Goal: Transaction & Acquisition: Purchase product/service

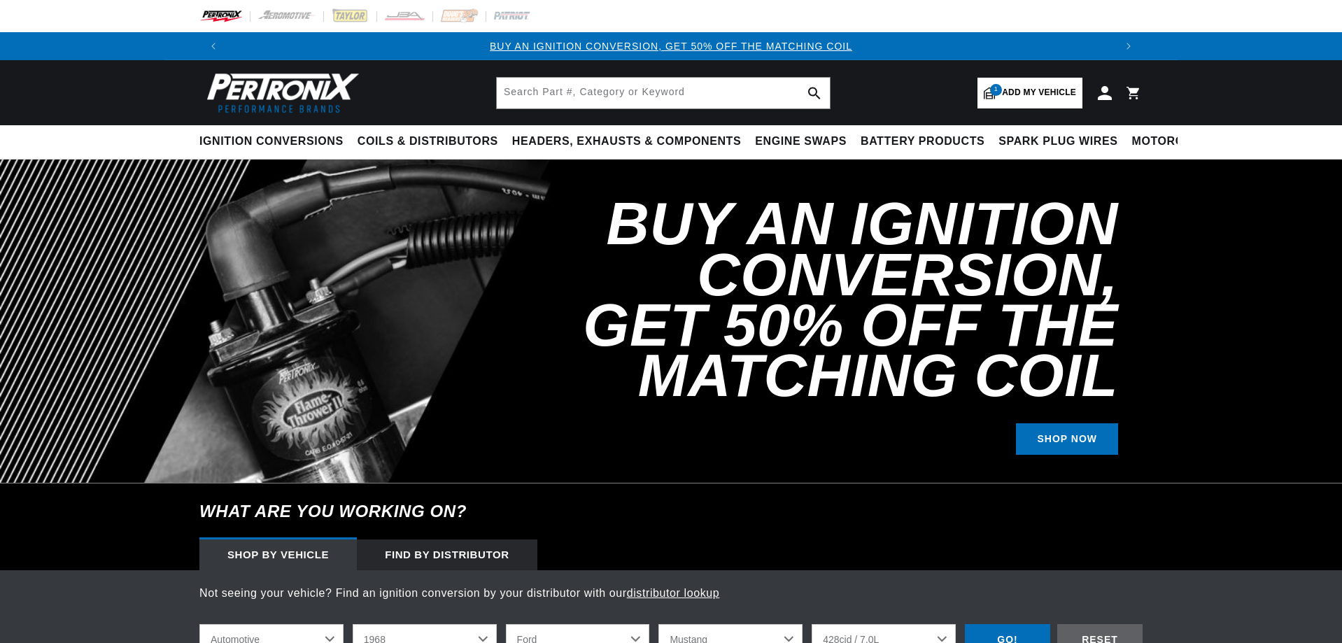
select select "1968"
select select "Ford"
select select "Mustang"
select select "428cid-7.0L"
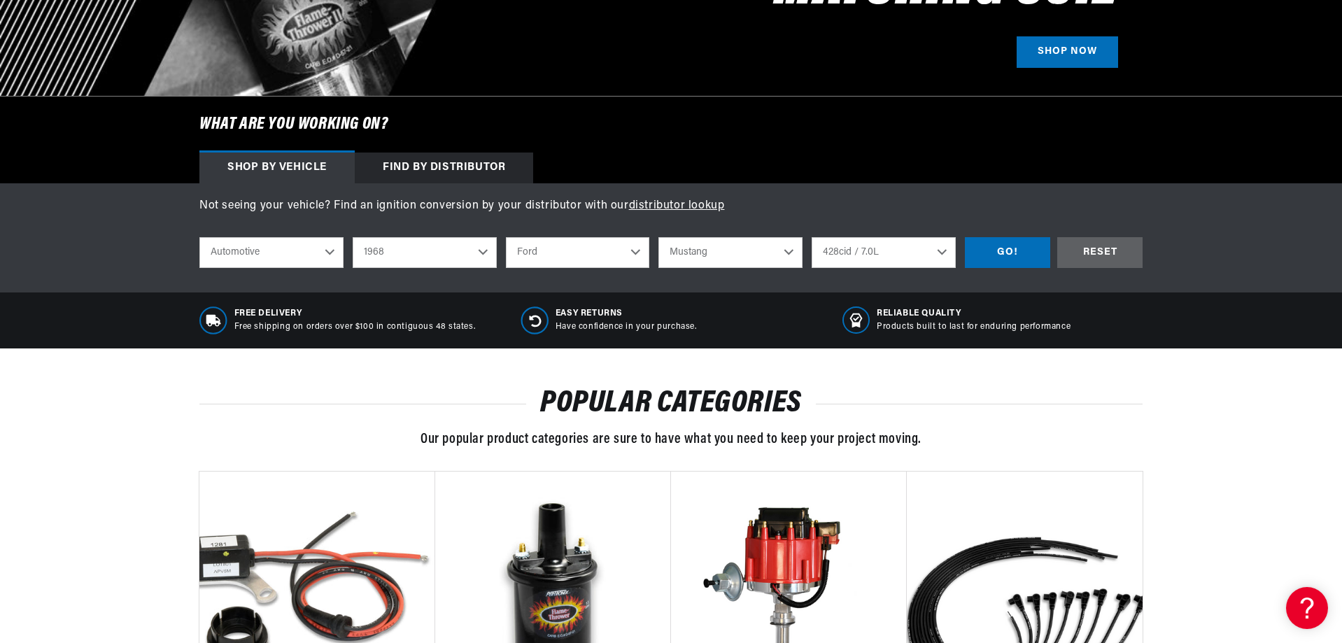
scroll to position [420, 0]
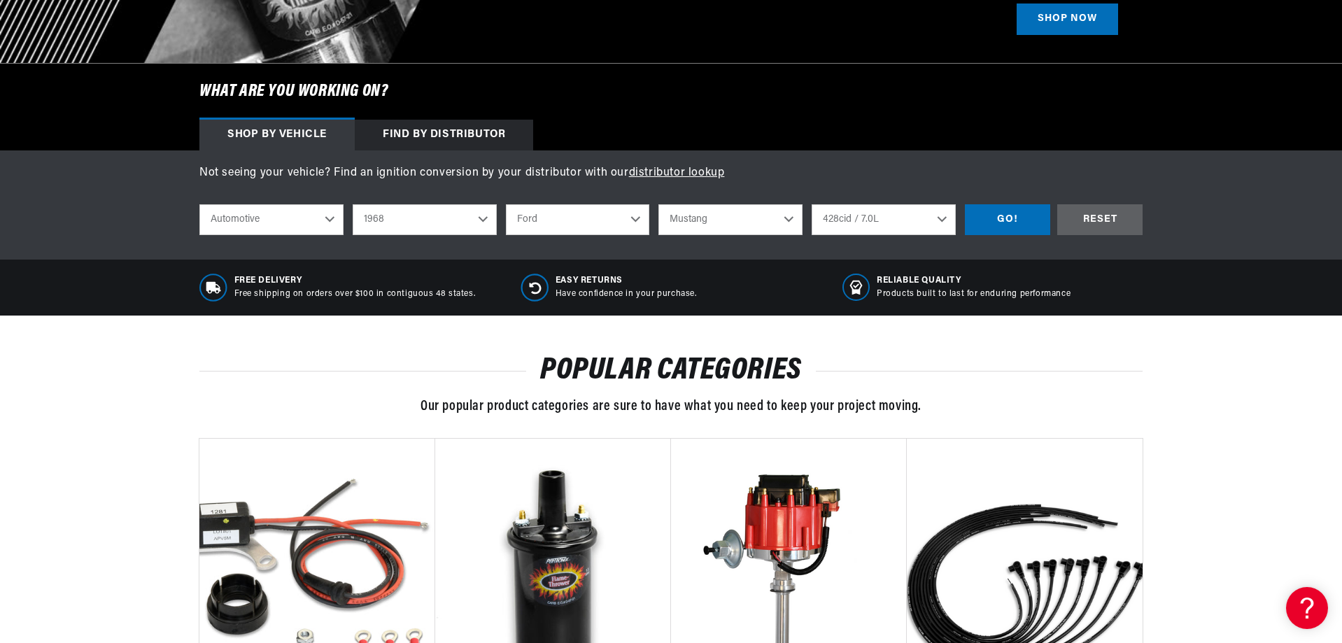
click at [476, 219] on select "2022 2021 2020 2019 2018 2017 2016 2015 2014 2013 2012 2011 2010 2009 2008 2007…" at bounding box center [425, 219] width 144 height 31
click at [353, 204] on select "2022 2021 2020 2019 2018 2017 2016 2015 2014 2013 2012 2011 2010 2009 2008 2007…" at bounding box center [425, 219] width 144 height 31
select select "1965"
click at [576, 224] on select "Alfa Romeo American Motors Aston Martin Austin Austin Healey Avanti Bentley Bui…" at bounding box center [578, 219] width 144 height 31
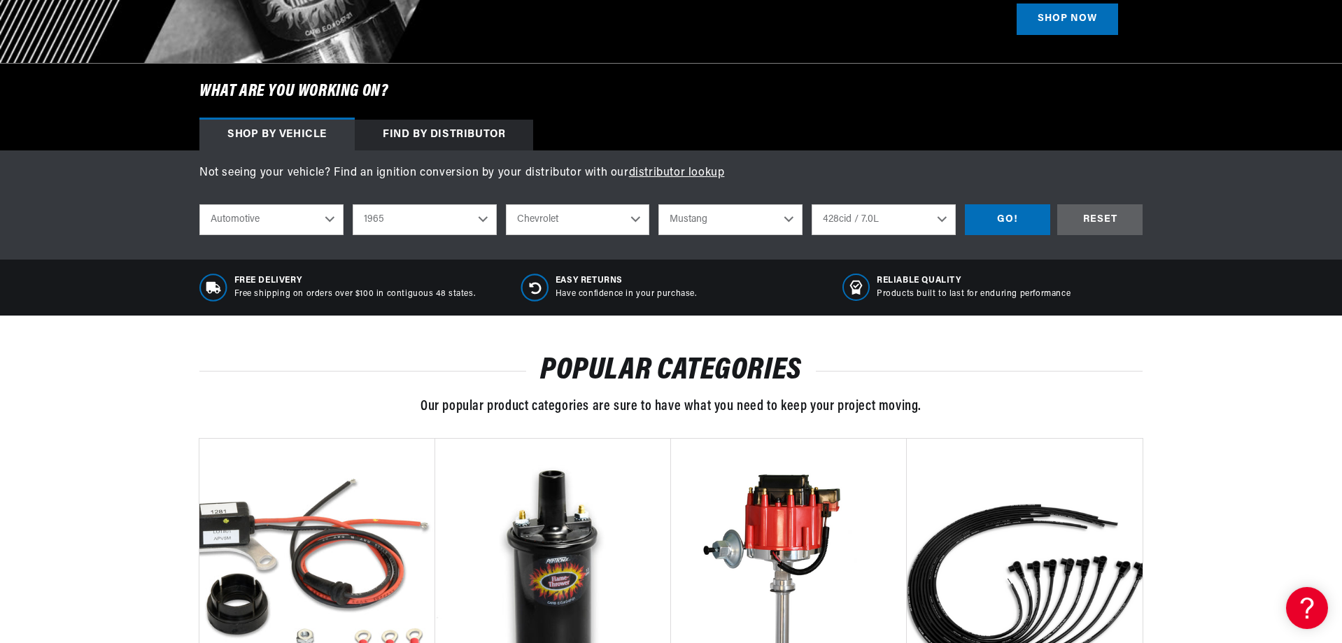
click at [506, 204] on select "Alfa Romeo American Motors Aston Martin Austin Austin Healey Avanti Bentley Bui…" at bounding box center [578, 219] width 144 height 31
select select "Chevrolet"
select select "Model"
select select "Engine"
click at [717, 215] on select "Model Bel Air Biscayne C10 Pickup C20 Pickup C30 Pickup C50 C60 C80 Chevelle Ch…" at bounding box center [730, 219] width 144 height 31
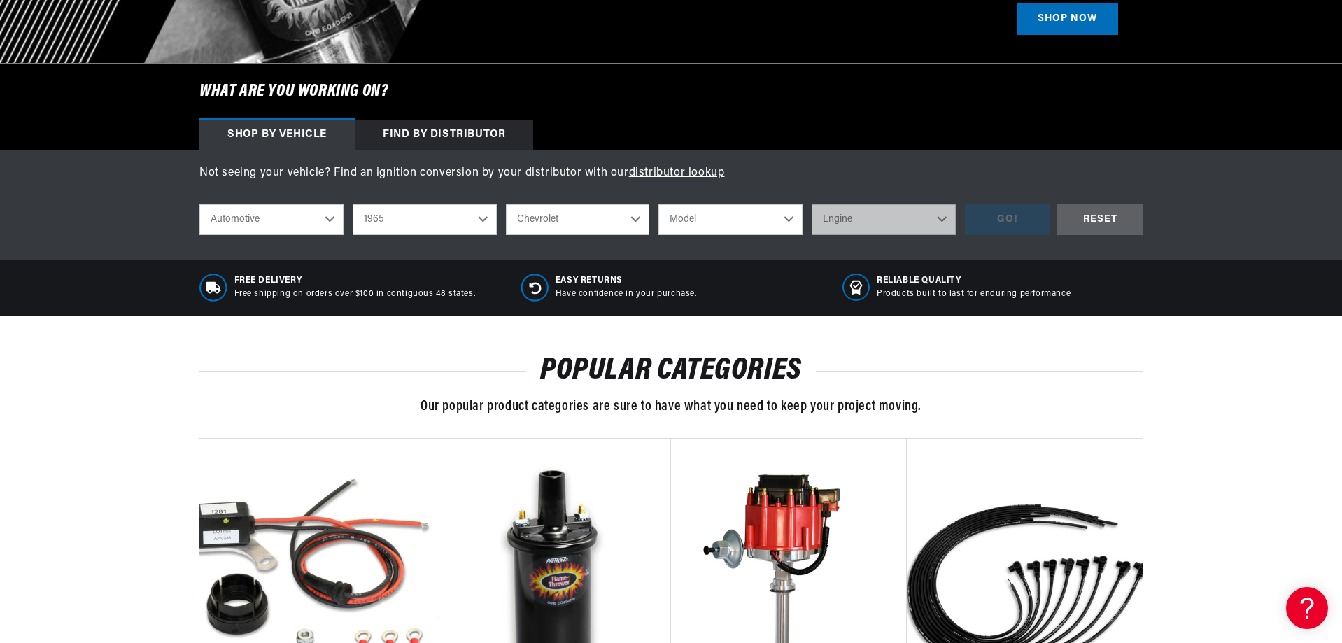
scroll to position [0, 1747]
select select "Corvette"
click at [658, 204] on select "Model Bel Air Biscayne C10 Pickup C20 Pickup C30 Pickup C50 C60 C80 Chevelle Ch…" at bounding box center [730, 219] width 144 height 31
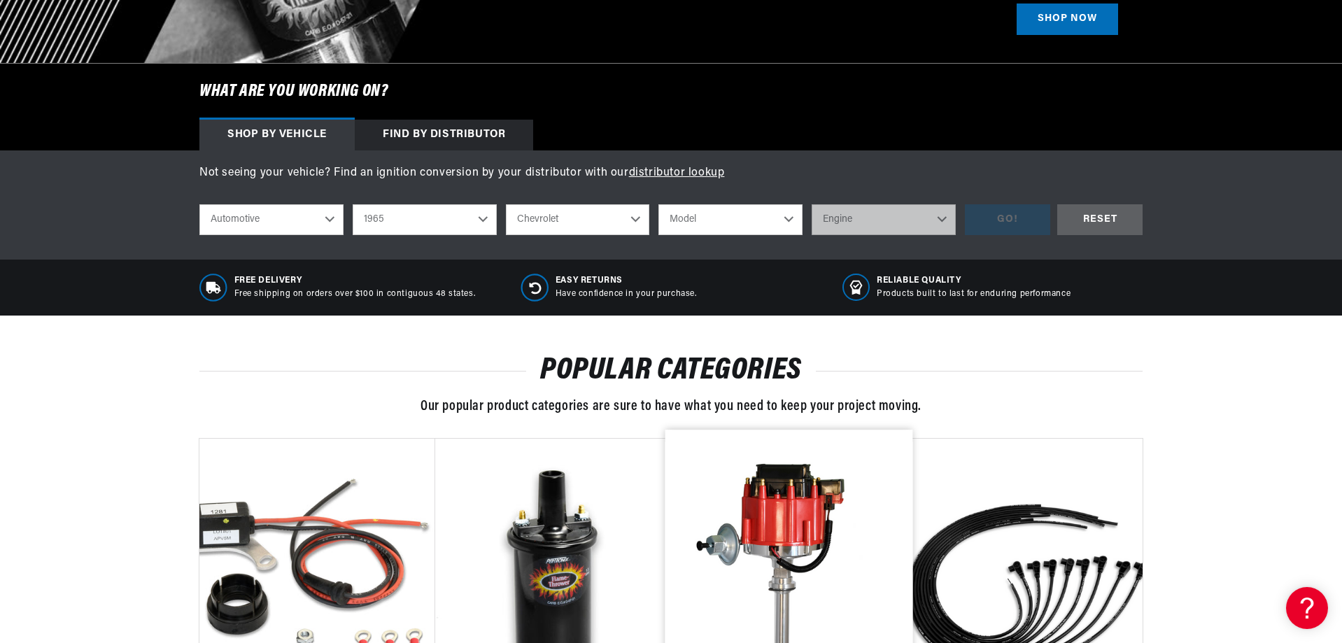
select select "Corvette"
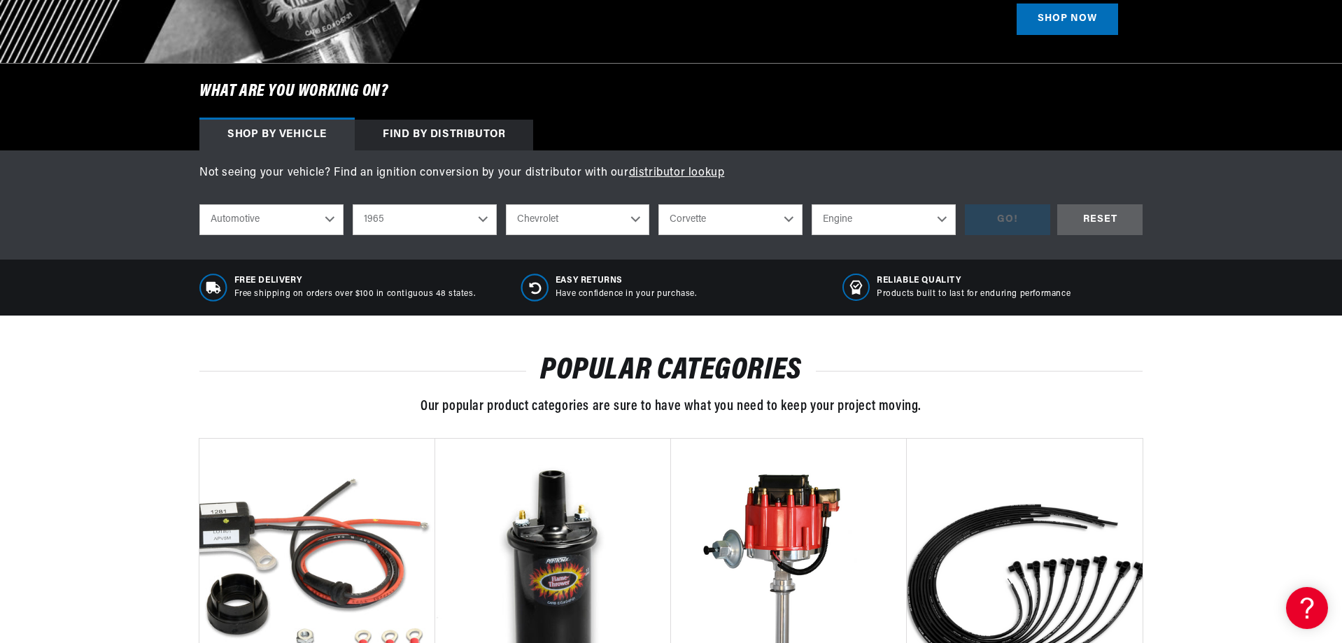
click at [860, 219] on select "Engine 7.0L 7.4L 283cid / 4.6L 327cid / 5.3L 327cid / 5.4L 348cid / 5.7L 396cid…" at bounding box center [883, 219] width 144 height 31
select select "327cid-5.4L"
click at [811, 204] on select "Engine 7.0L 7.4L 283cid / 4.6L 327cid / 5.3L 327cid / 5.4L 348cid / 5.7L 396cid…" at bounding box center [883, 219] width 144 height 31
select select "327cid-5.4L"
click at [1002, 224] on div "GO!" at bounding box center [1007, 219] width 85 height 31
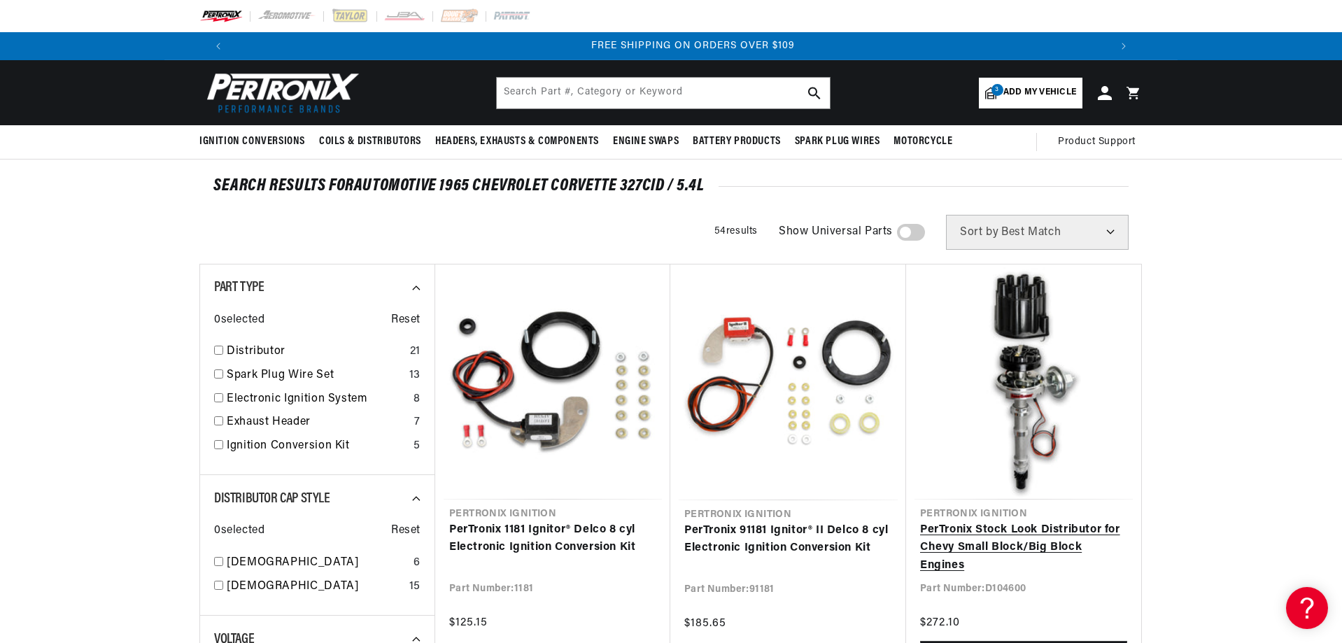
scroll to position [0, 1747]
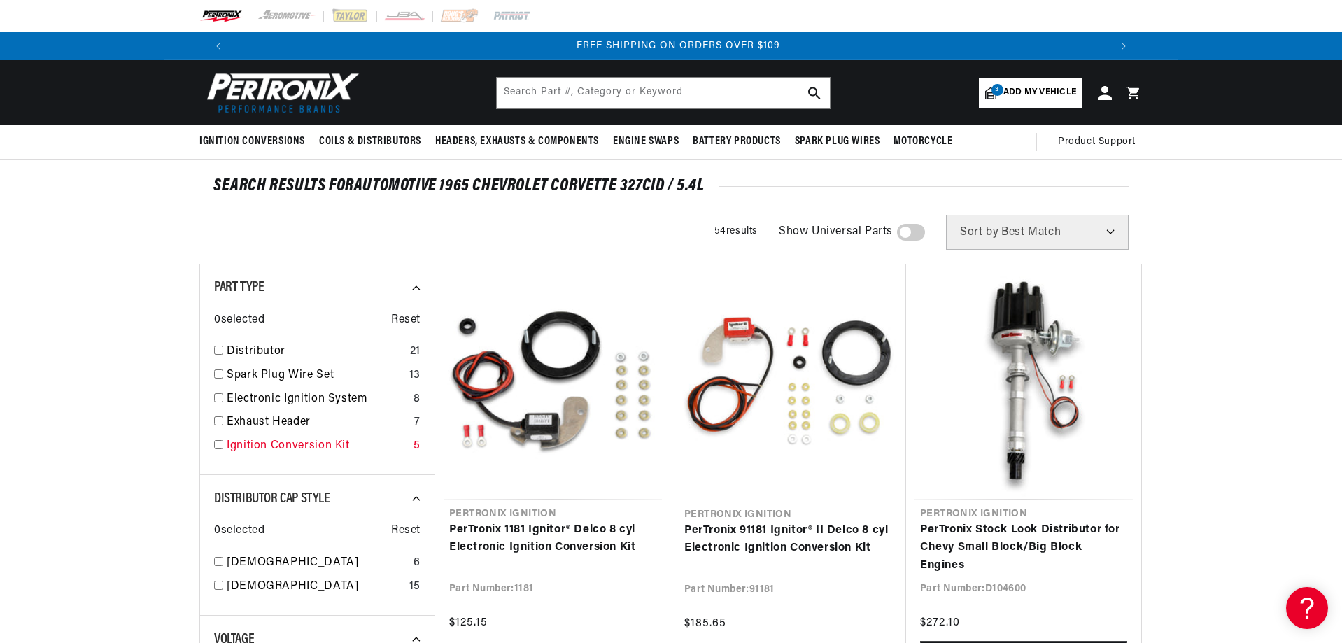
click at [219, 443] on input "checkbox" at bounding box center [218, 444] width 9 height 9
checkbox input "true"
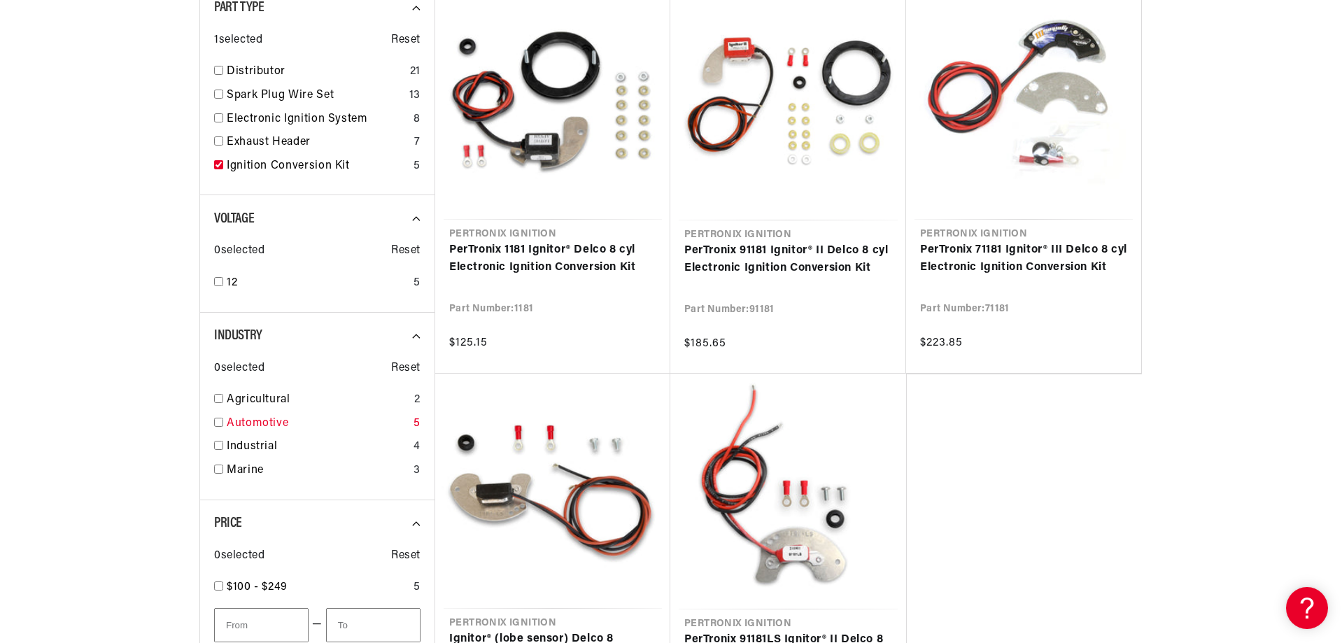
click at [220, 421] on input "checkbox" at bounding box center [218, 422] width 9 height 9
checkbox input "true"
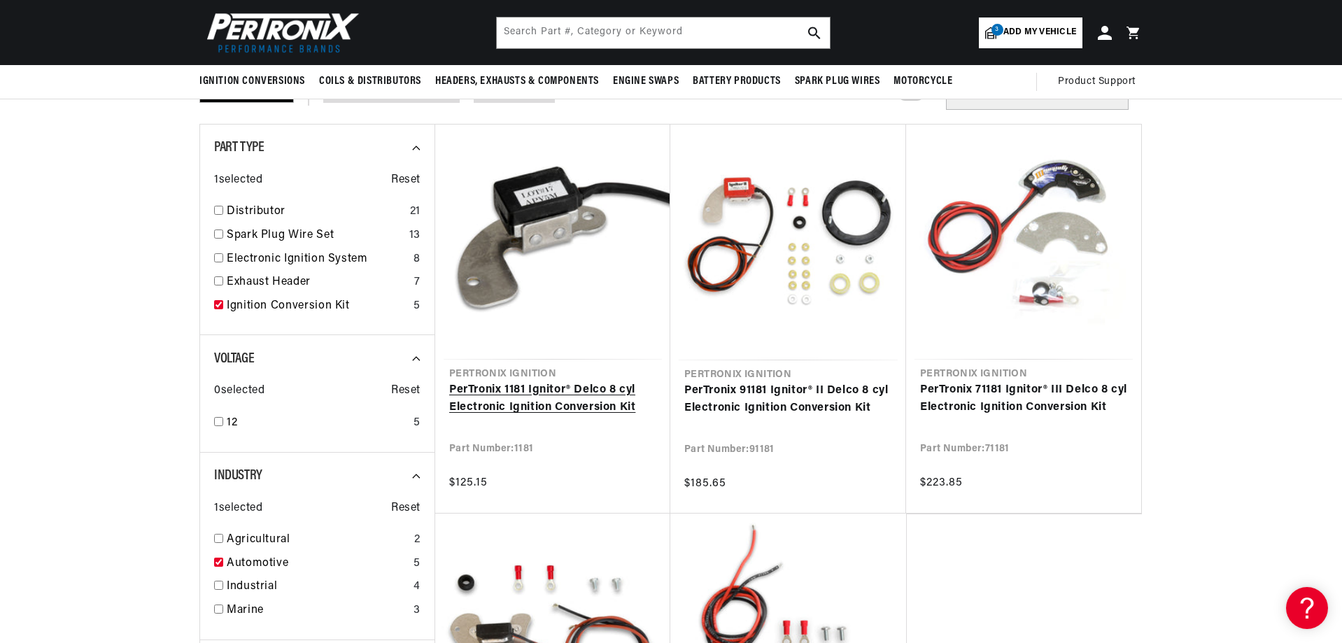
scroll to position [0, 1747]
click at [549, 399] on link "PerTronix 1181 Ignitor® Delco 8 cyl Electronic Ignition Conversion Kit" at bounding box center [552, 399] width 207 height 36
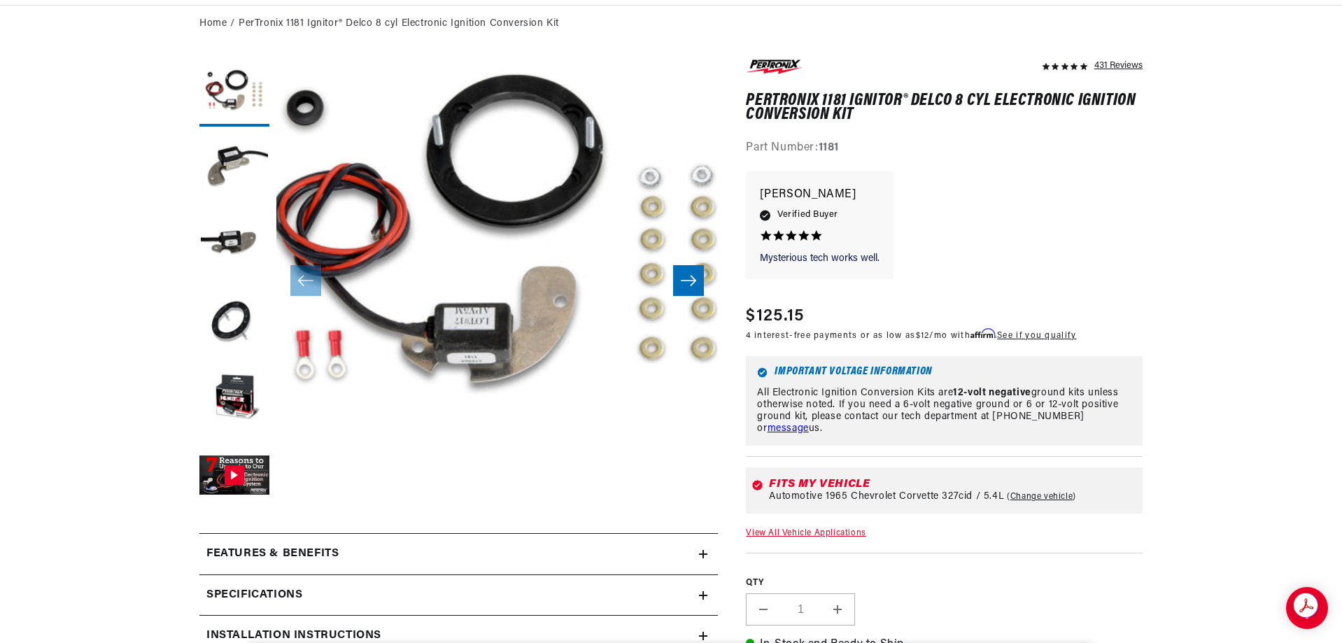
scroll to position [210, 0]
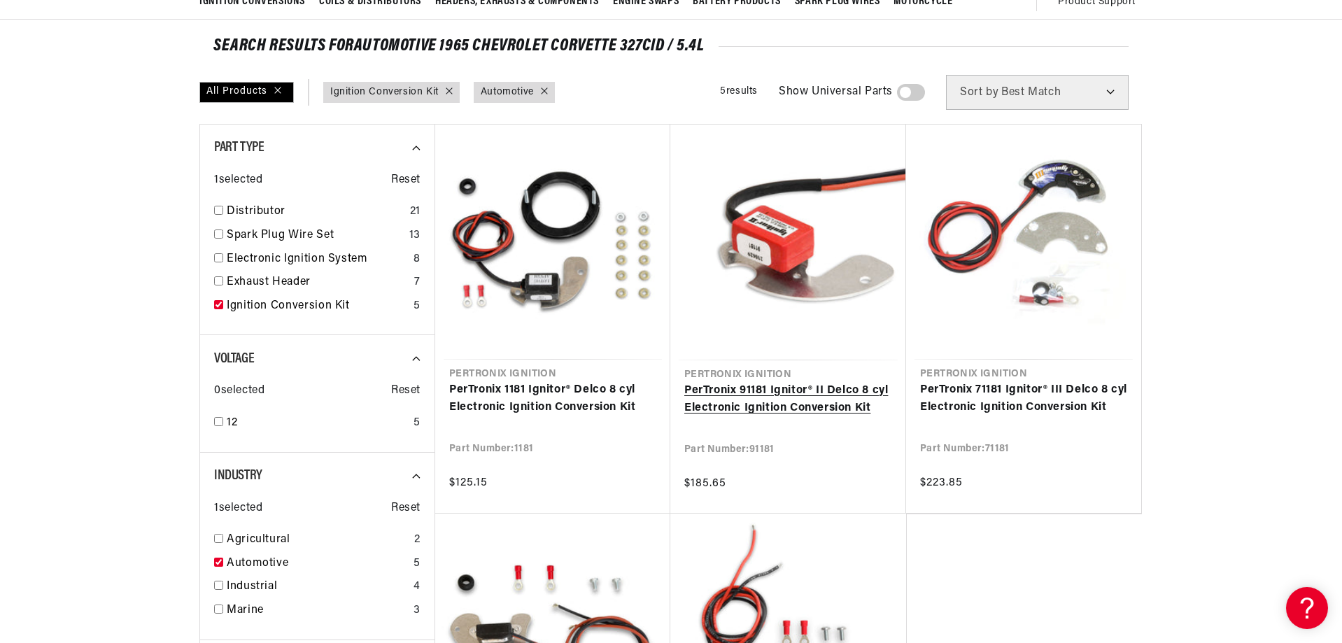
click at [728, 399] on link "PerTronix 91181 Ignitor® II Delco 8 cyl Electronic Ignition Conversion Kit" at bounding box center [788, 400] width 208 height 36
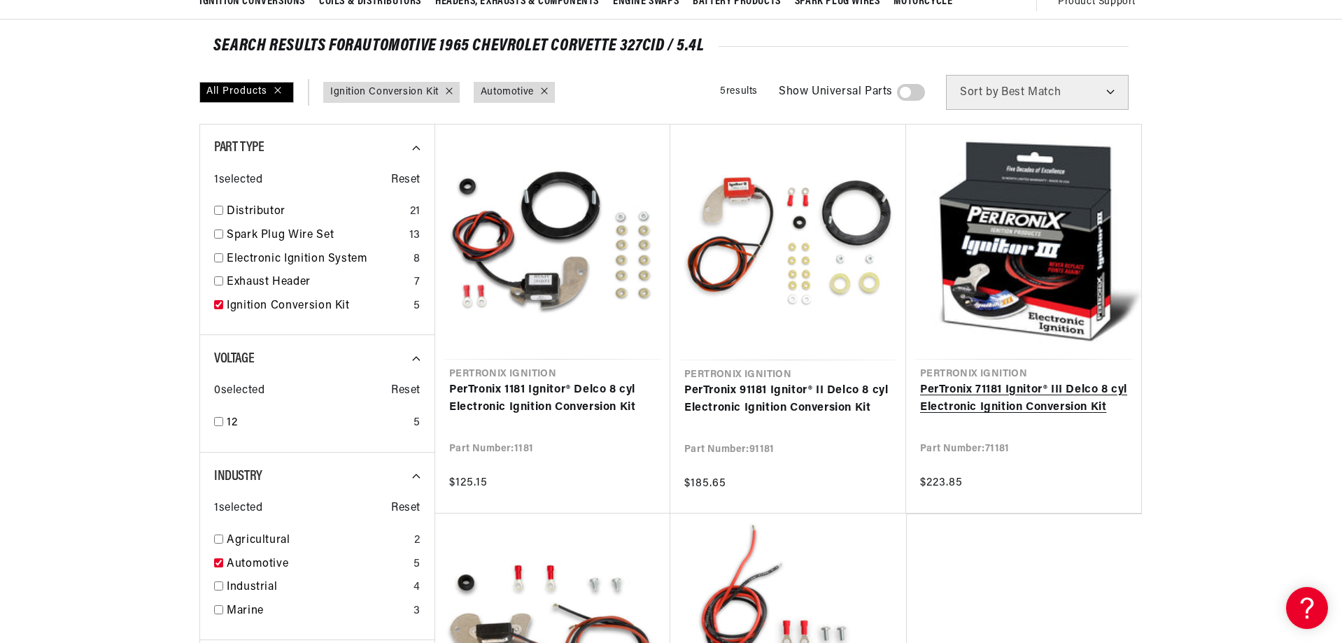
click at [981, 404] on link "PerTronix 71181 Ignitor® III Delco 8 cyl Electronic Ignition Conversion Kit" at bounding box center [1023, 399] width 207 height 36
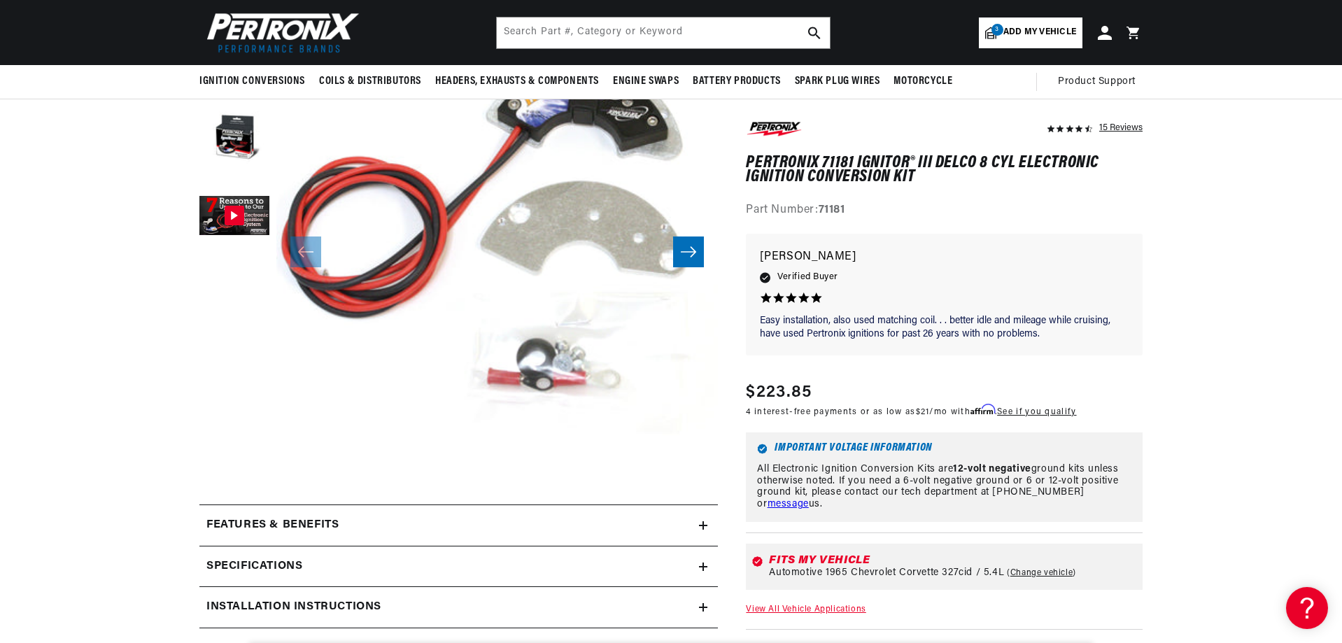
scroll to position [70, 0]
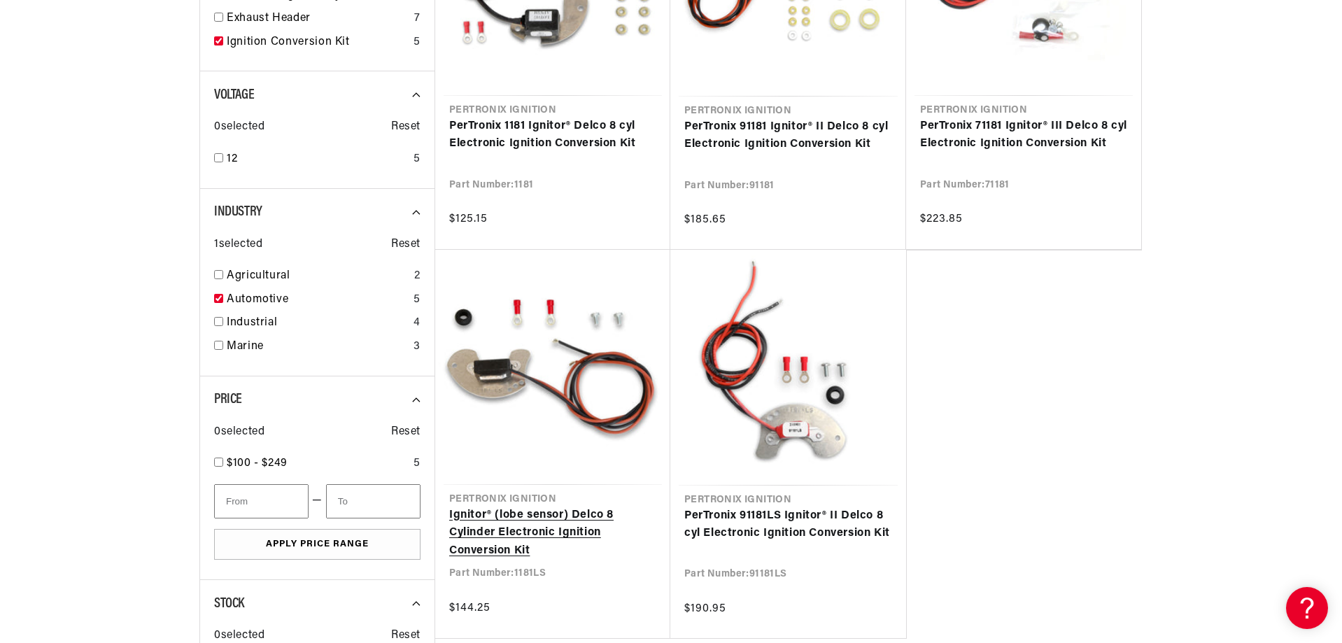
scroll to position [420, 0]
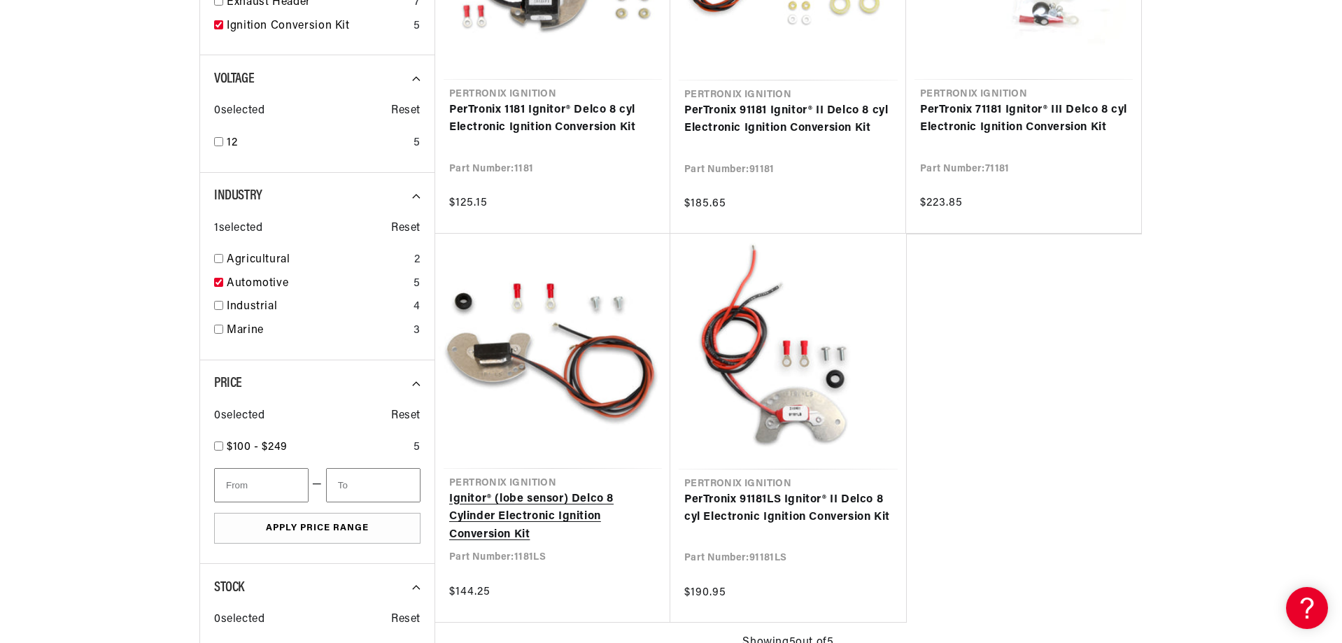
click at [511, 513] on link "Ignitor® (lobe sensor) Delco 8 Cylinder Electronic Ignition Conversion Kit" at bounding box center [552, 517] width 207 height 54
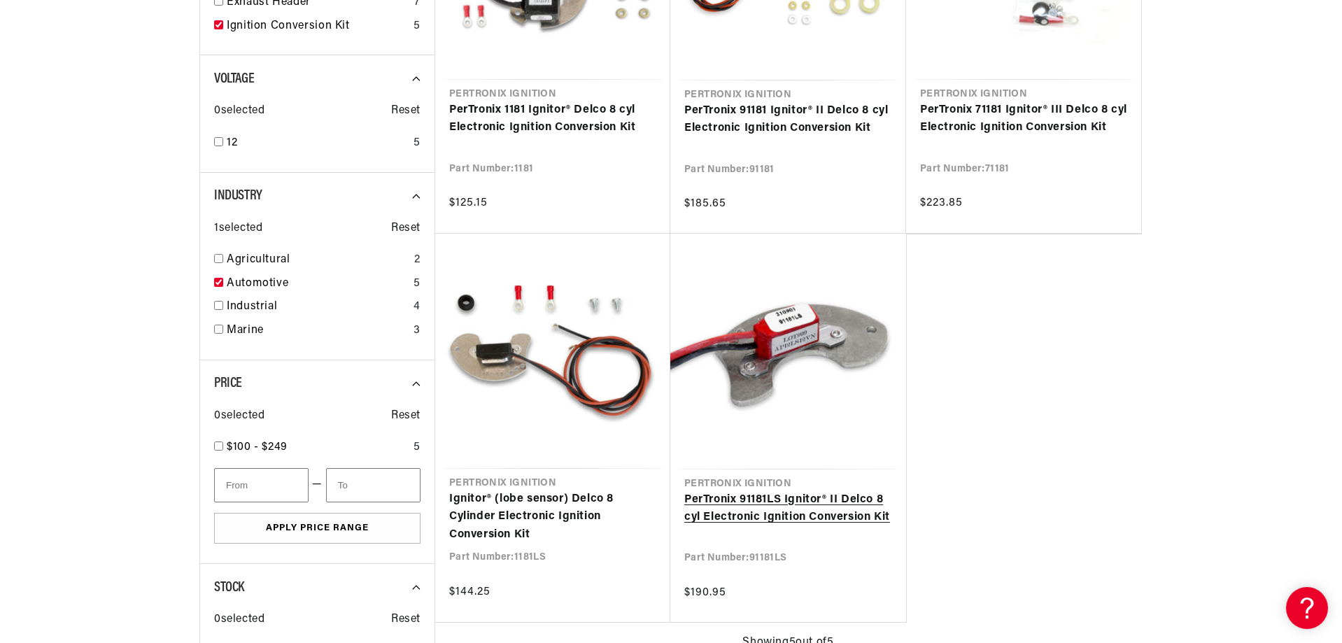
click at [788, 508] on link "PerTronix 91181LS Ignitor® II Delco 8 cyl Electronic Ignition Conversion Kit" at bounding box center [788, 509] width 208 height 36
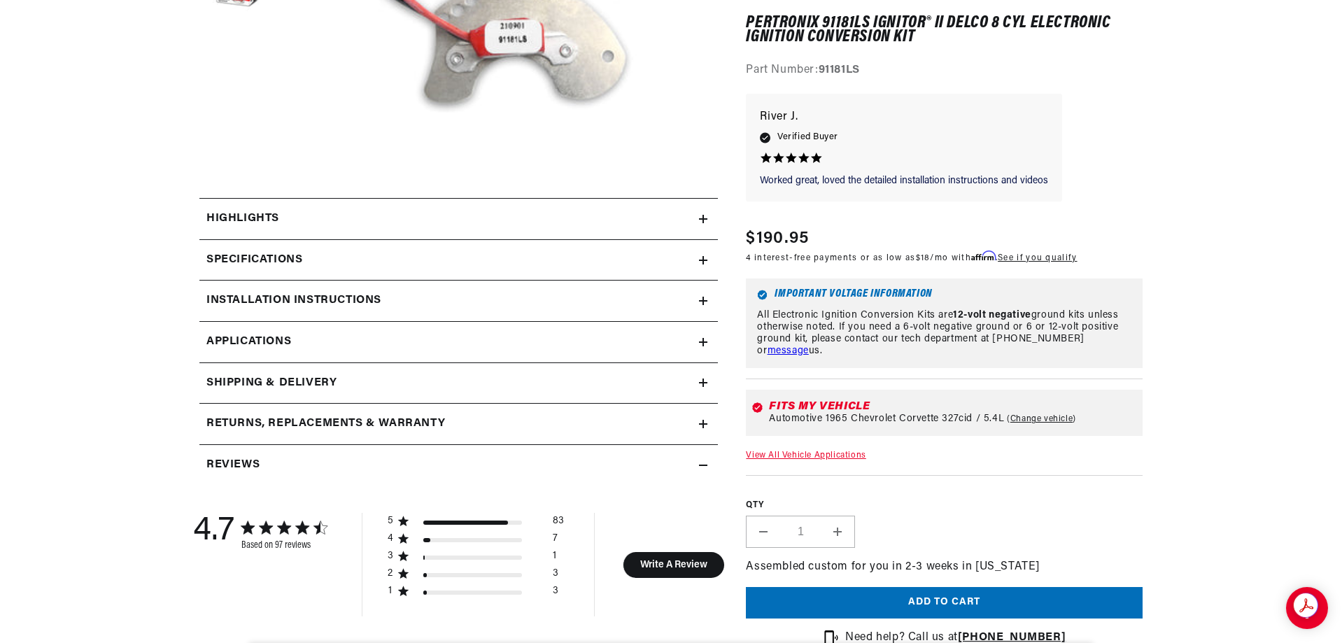
scroll to position [0, 874]
click at [469, 327] on link "Applications" at bounding box center [458, 341] width 518 height 41
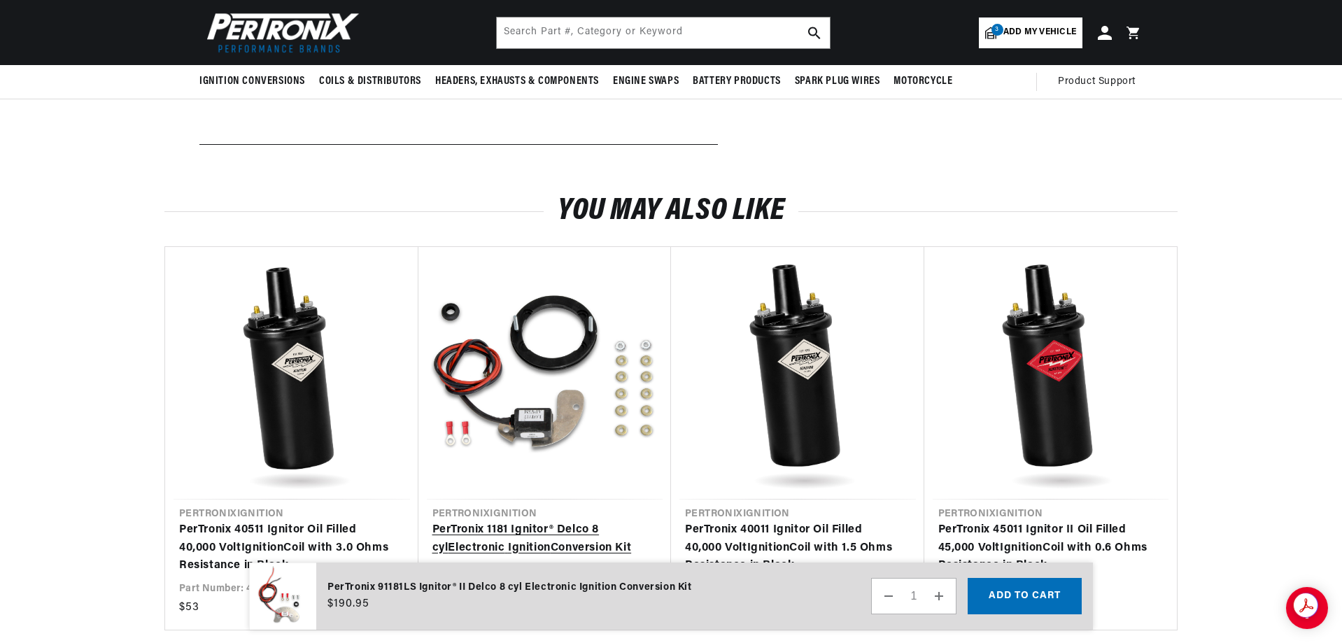
scroll to position [2155, 0]
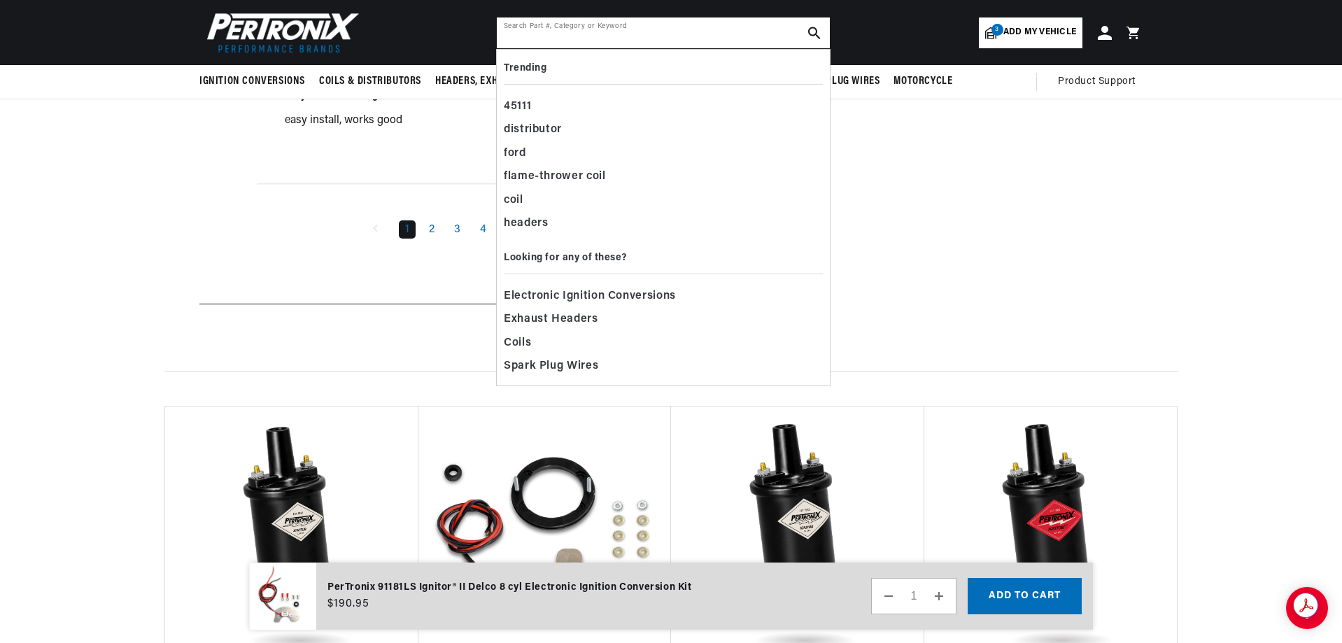
click at [539, 38] on input "text" at bounding box center [663, 32] width 333 height 31
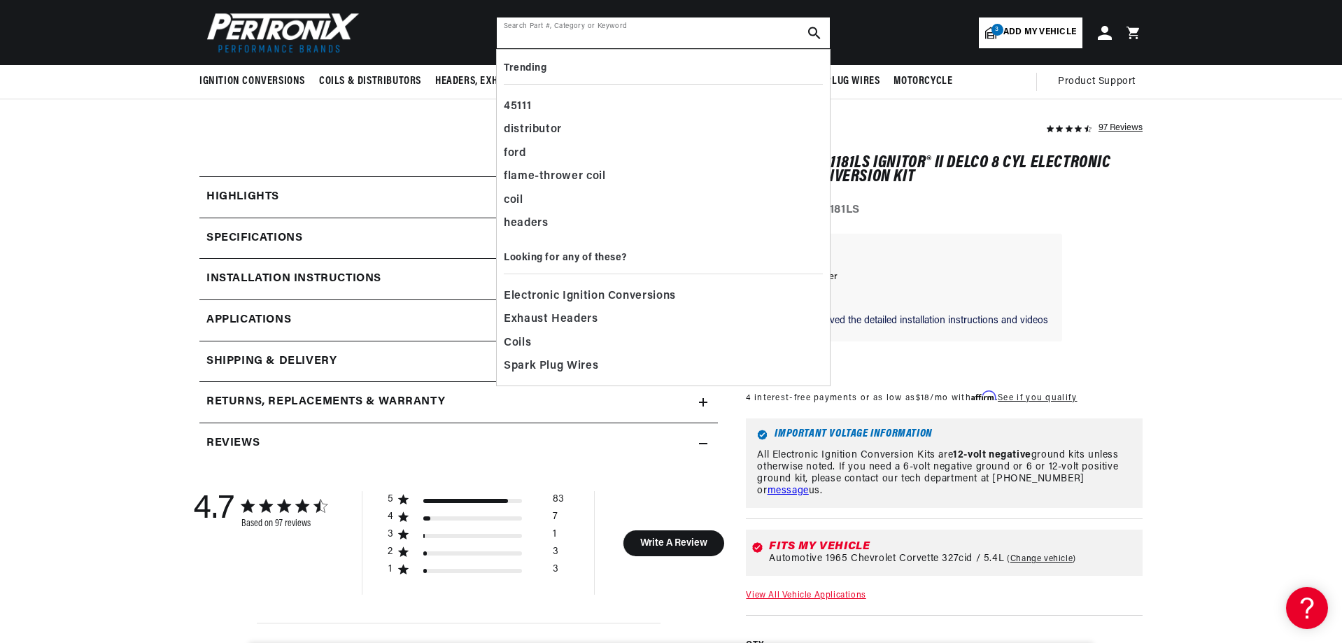
scroll to position [490, 0]
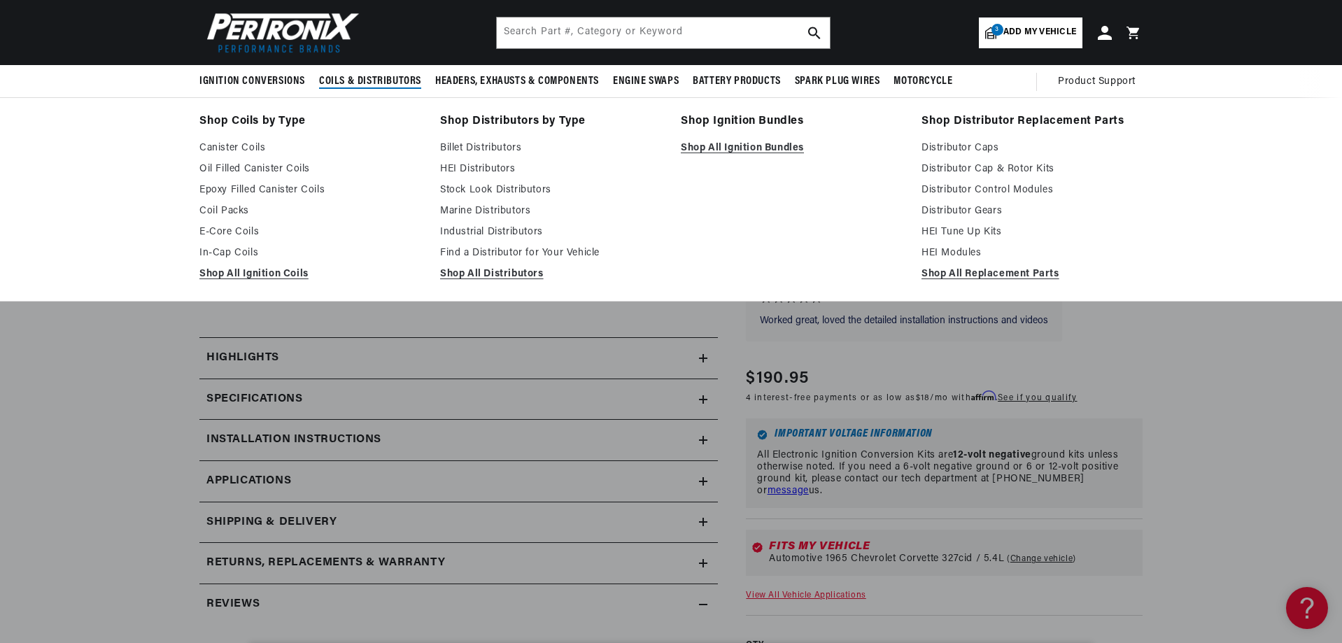
scroll to position [0, 0]
drag, startPoint x: 369, startPoint y: 83, endPoint x: 362, endPoint y: 79, distance: 8.2
click at [362, 79] on span "Coils & Distributors" at bounding box center [370, 81] width 102 height 15
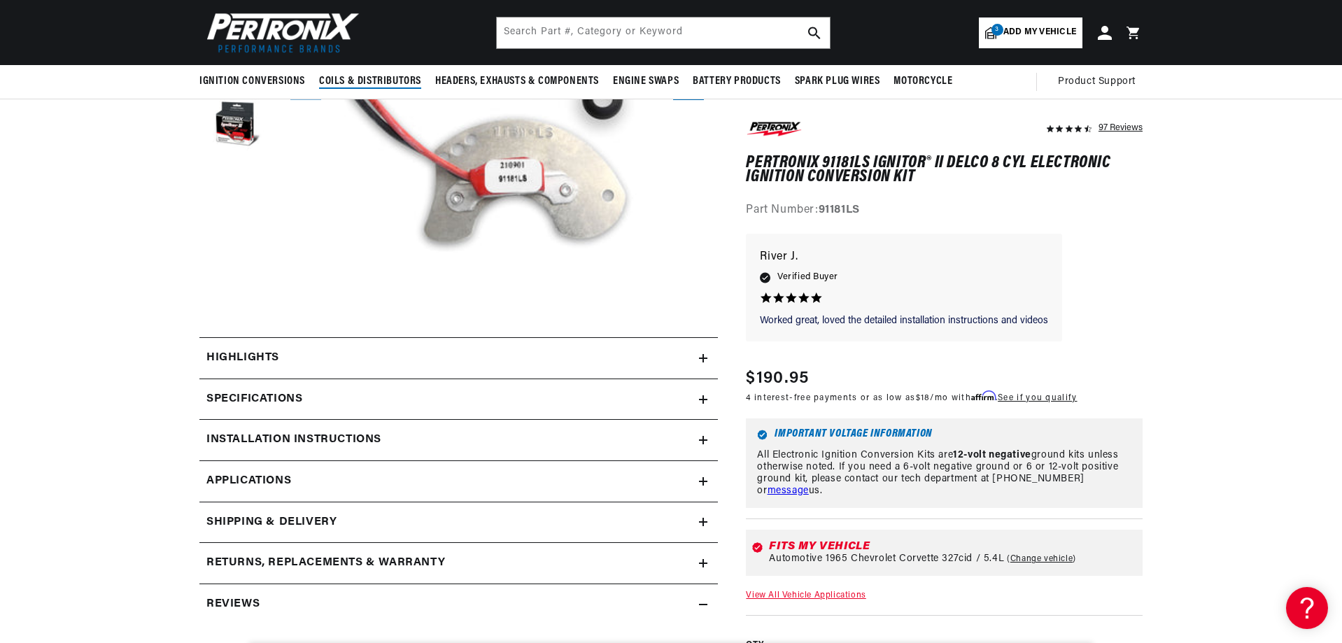
click at [361, 80] on span "Coils & Distributors" at bounding box center [370, 81] width 102 height 15
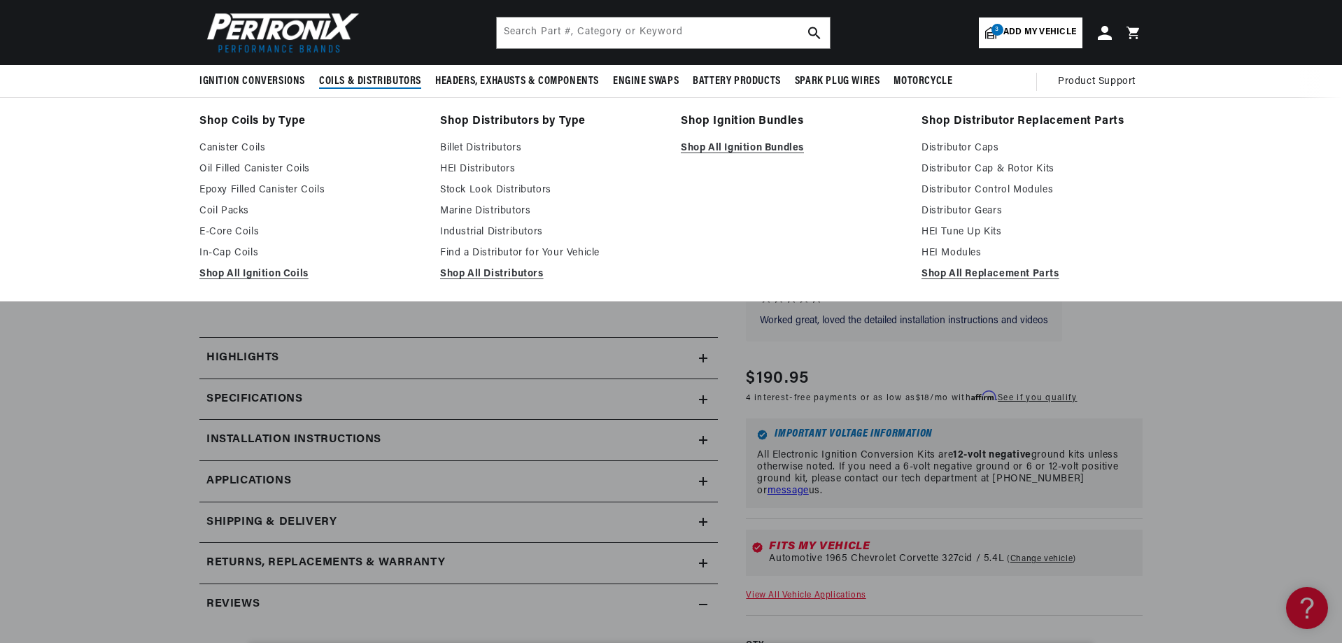
scroll to position [0, 874]
click at [259, 148] on link "Canister Coils" at bounding box center [309, 148] width 221 height 17
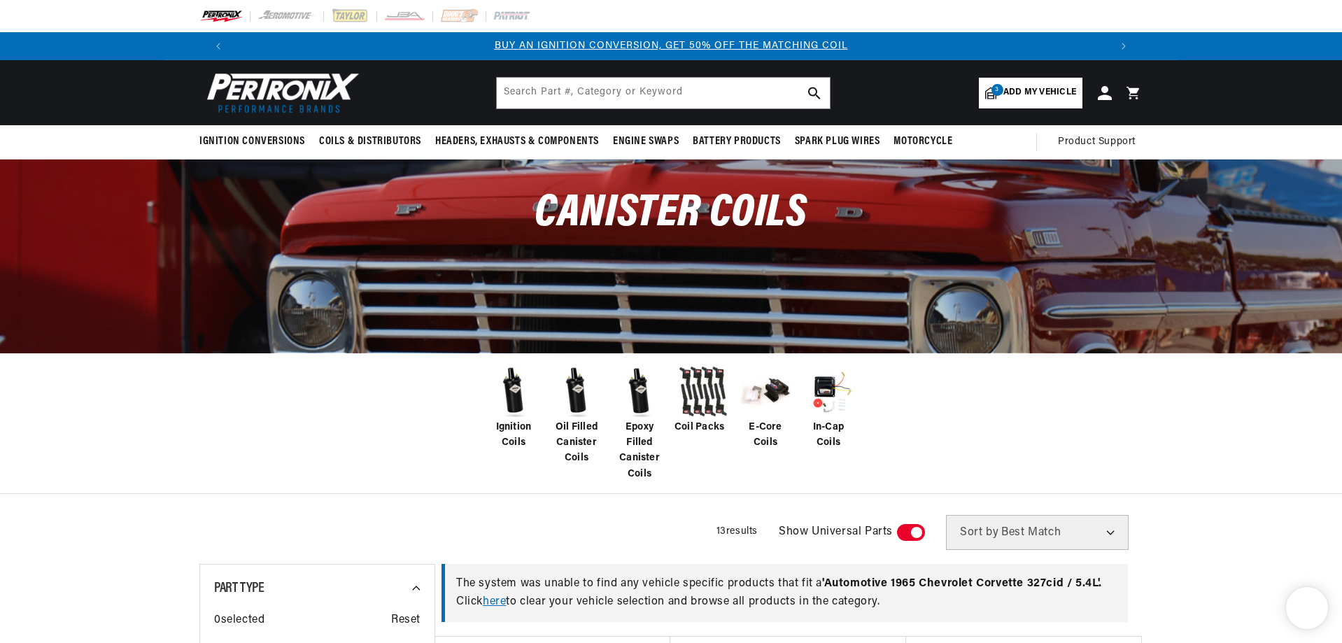
click at [637, 438] on span "Epoxy Filled Canister Coils" at bounding box center [639, 451] width 56 height 63
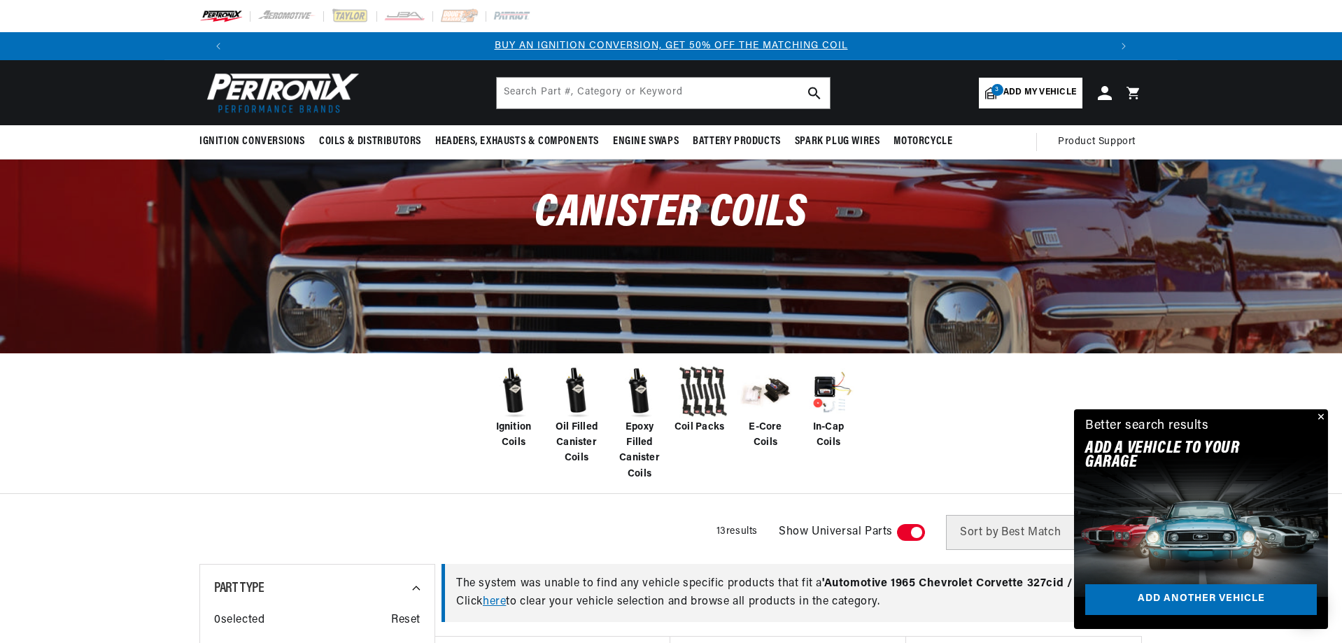
click at [639, 427] on span "Epoxy Filled Canister Coils" at bounding box center [639, 451] width 56 height 63
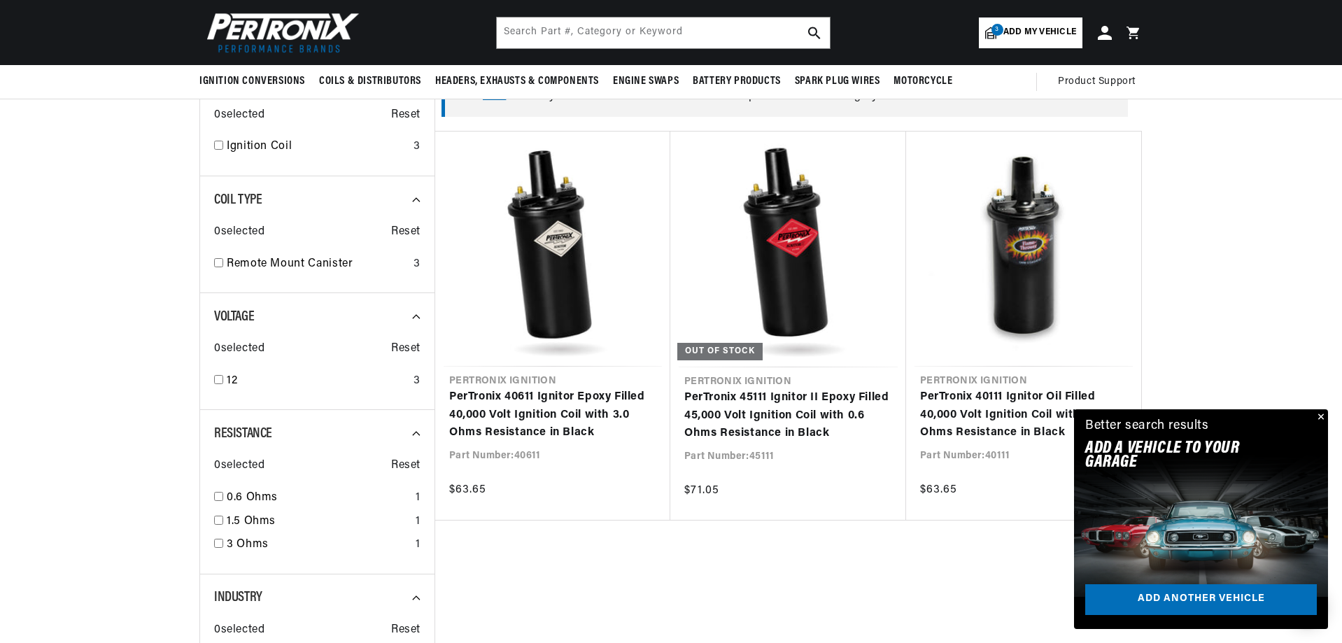
scroll to position [0, 874]
click at [1321, 418] on button "Close" at bounding box center [1319, 417] width 17 height 17
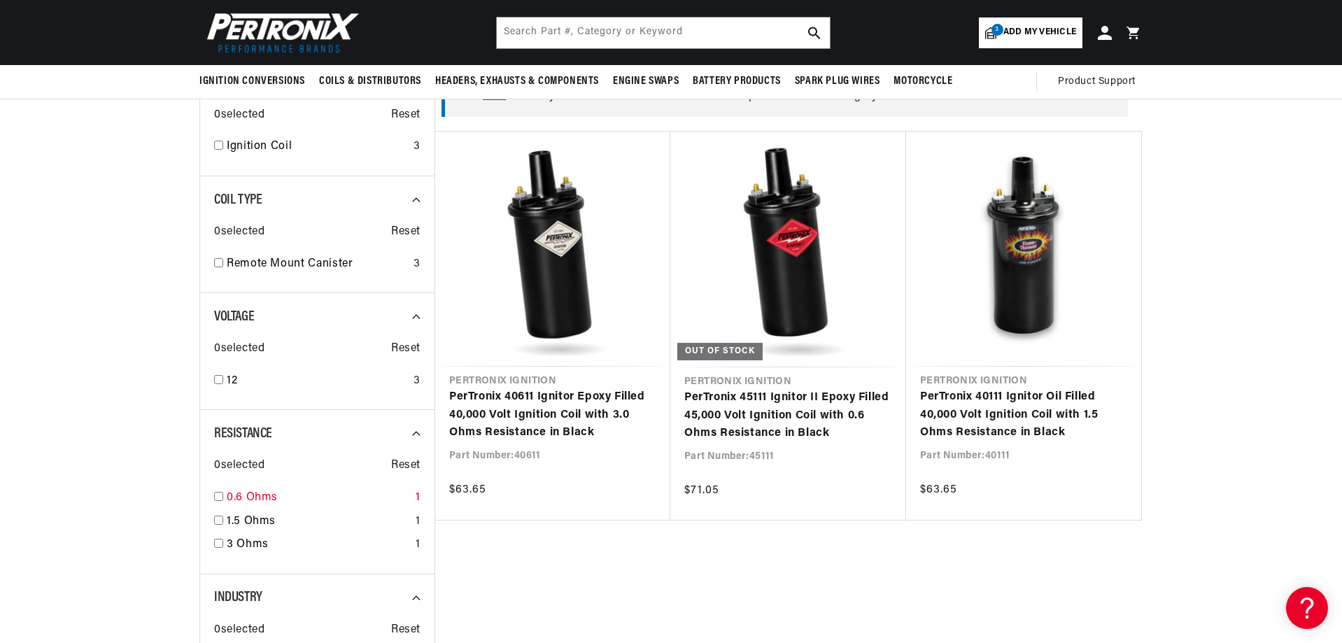
scroll to position [0, 1747]
click at [220, 497] on input "checkbox" at bounding box center [218, 496] width 9 height 9
checkbox input "true"
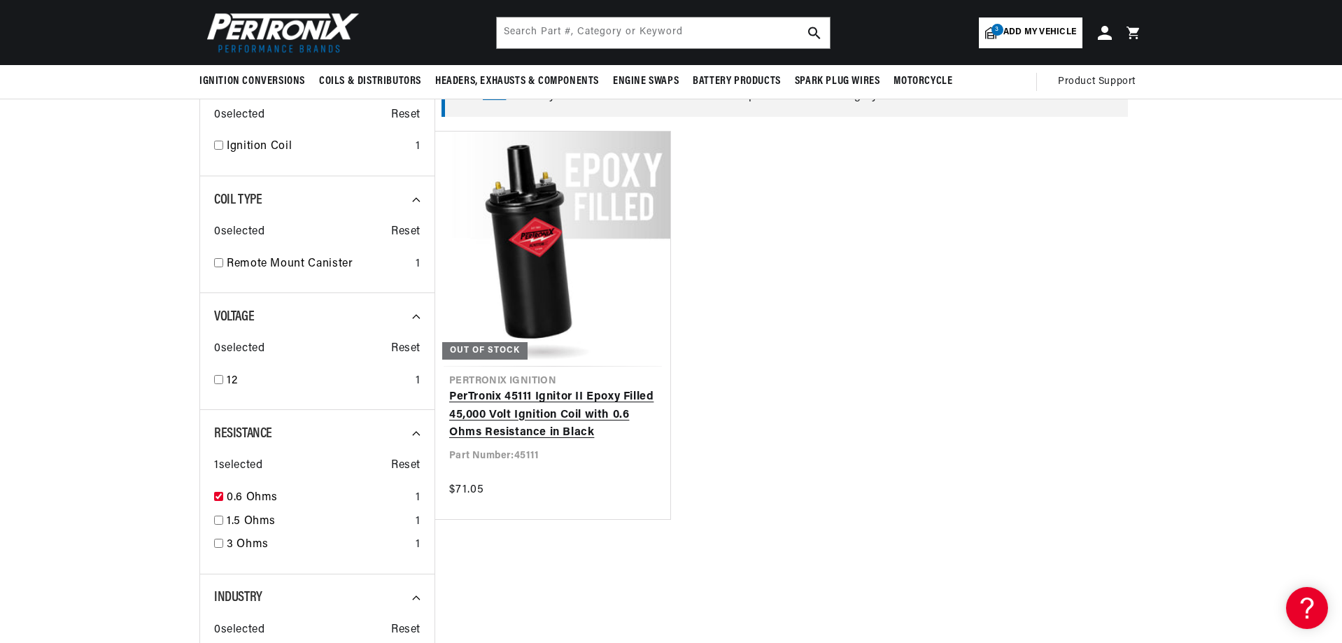
click at [558, 400] on link "PerTronix 45111 Ignitor II Epoxy Filled 45,000 Volt Ignition Coil with 0.6 Ohms…" at bounding box center [552, 415] width 207 height 54
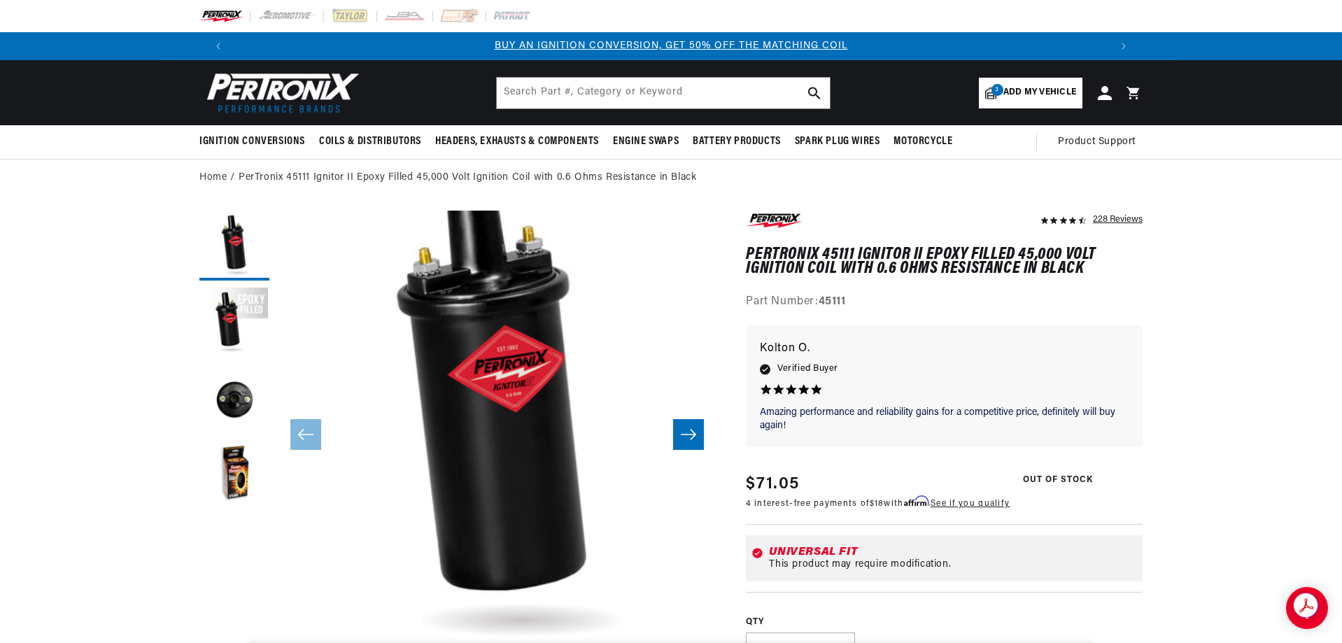
scroll to position [44, 0]
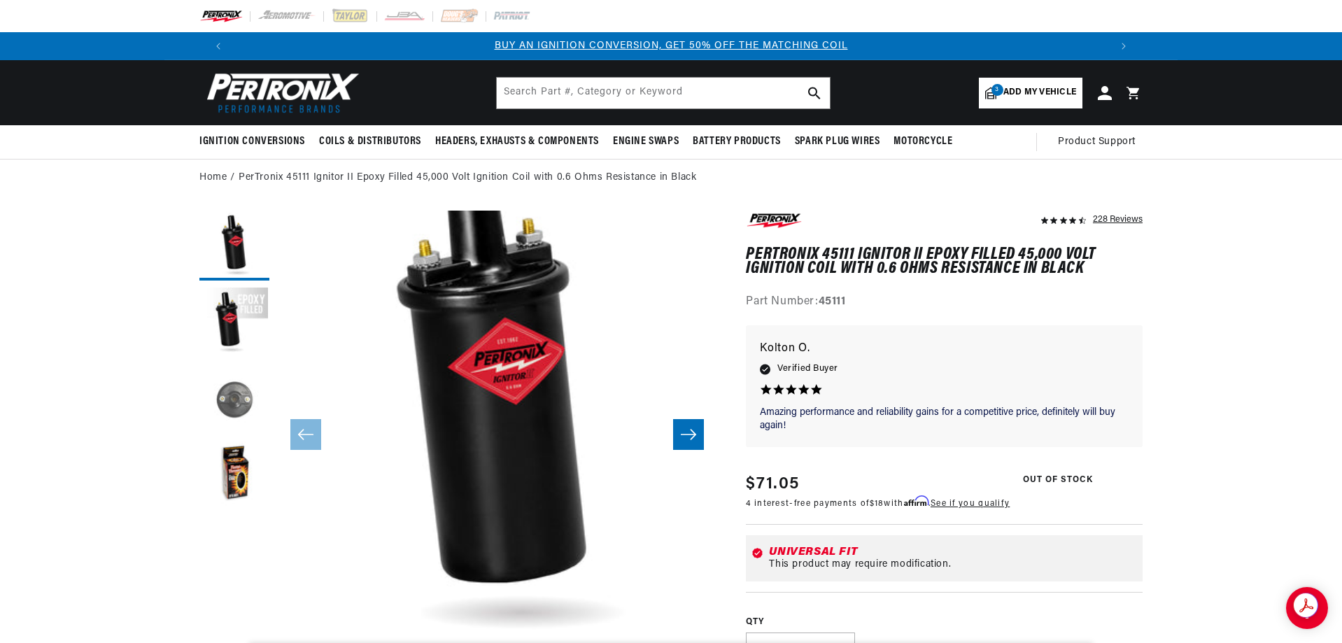
click at [239, 401] on button "Load image 3 in gallery view" at bounding box center [234, 399] width 70 height 70
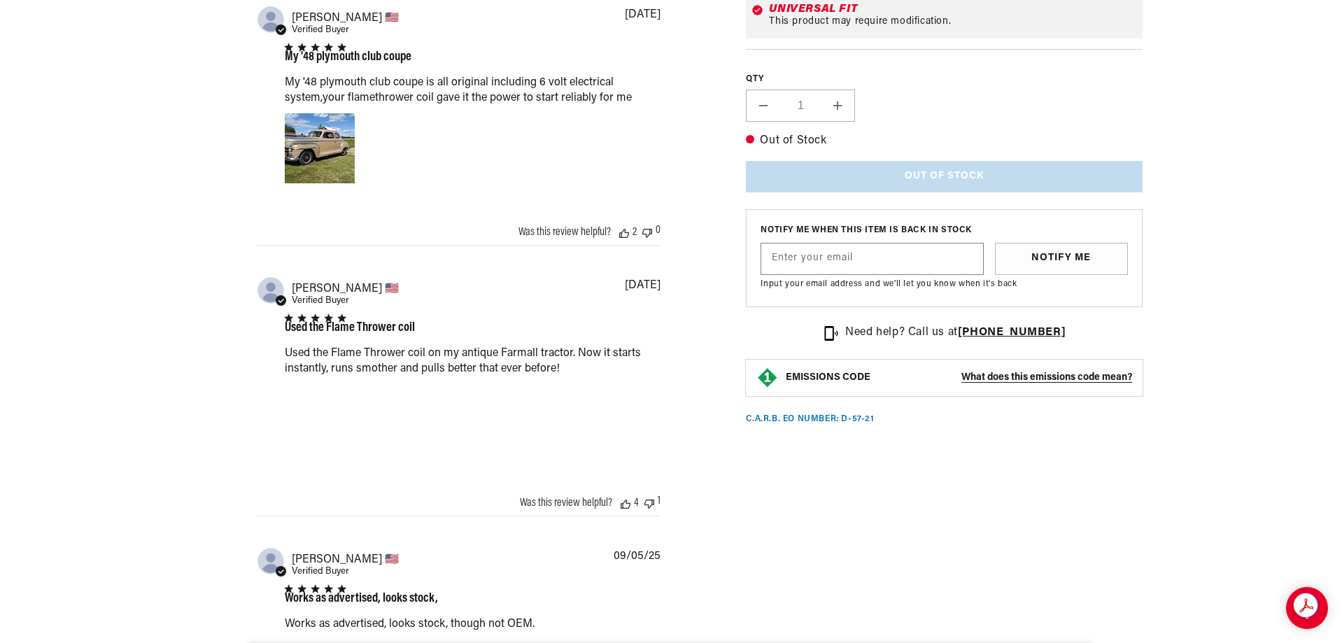
scroll to position [1889, 0]
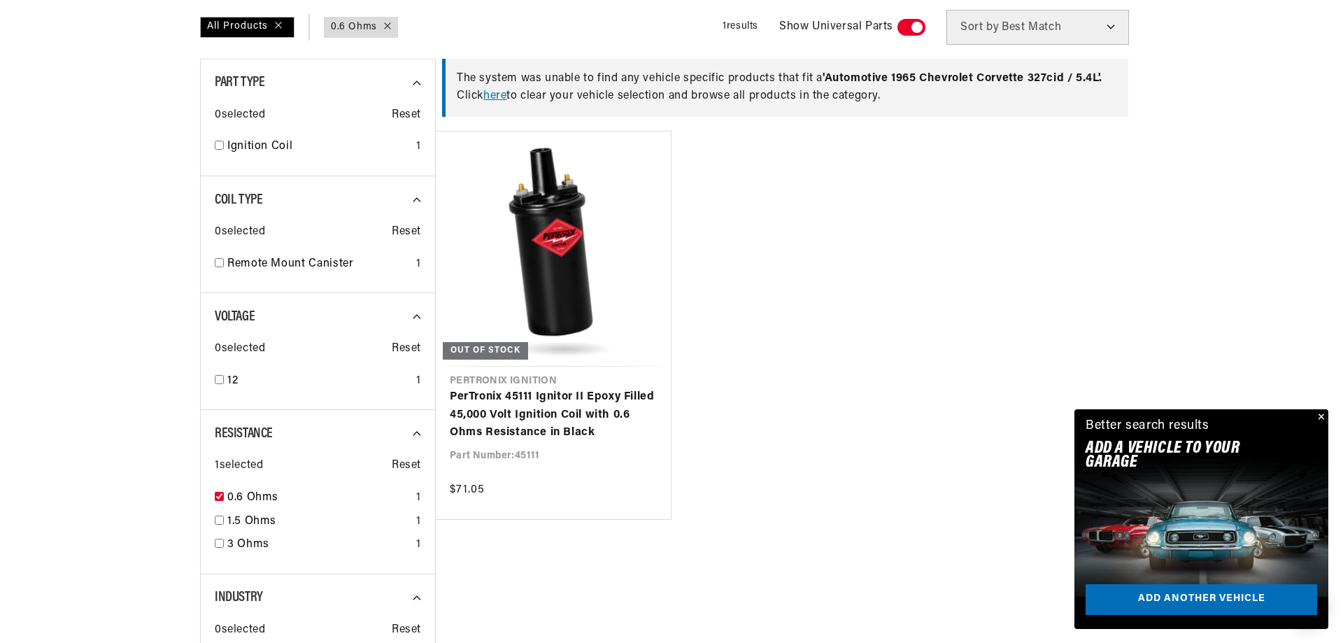
scroll to position [0, 874]
